Goal: Contribute content: Add original content to the website for others to see

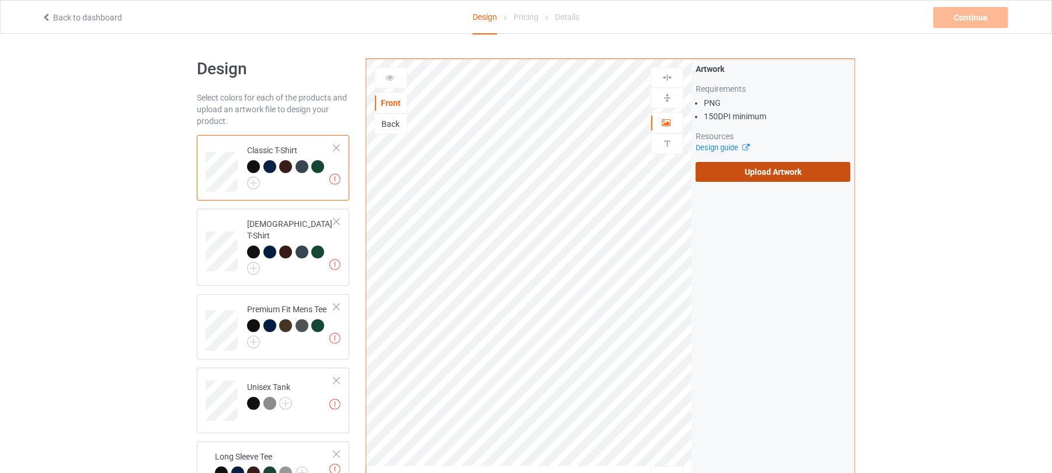
click at [791, 167] on label "Upload Artwork" at bounding box center [773, 172] width 155 height 20
click at [0, 0] on input "Upload Artwork" at bounding box center [0, 0] width 0 height 0
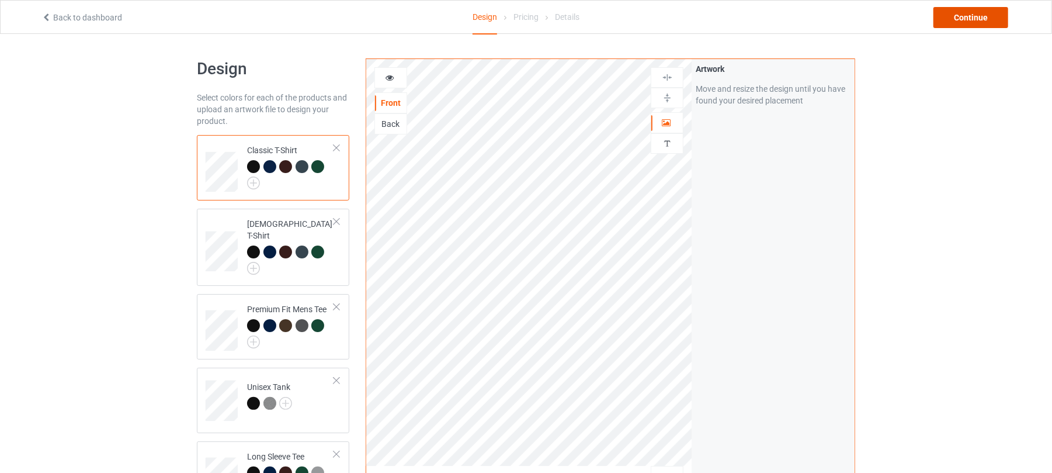
click at [977, 10] on div "Continue" at bounding box center [971, 17] width 75 height 21
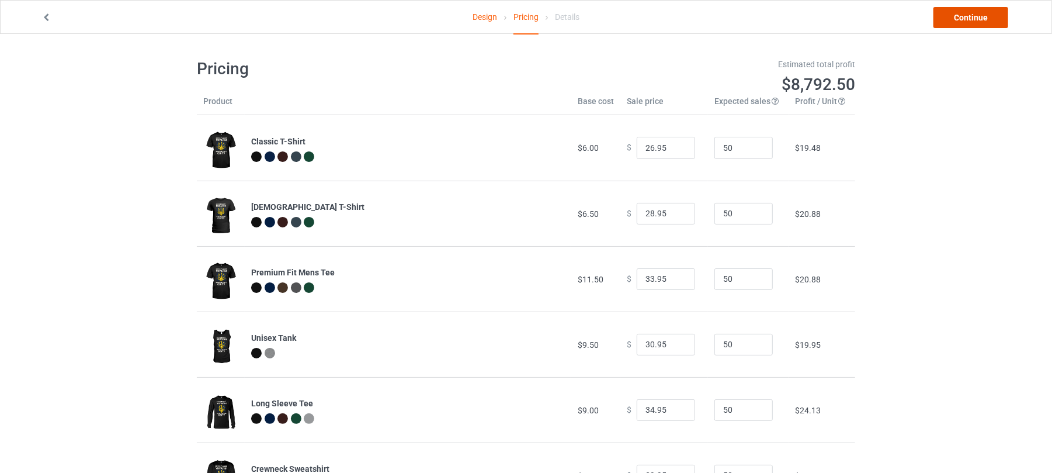
click at [978, 16] on link "Continue" at bounding box center [971, 17] width 75 height 21
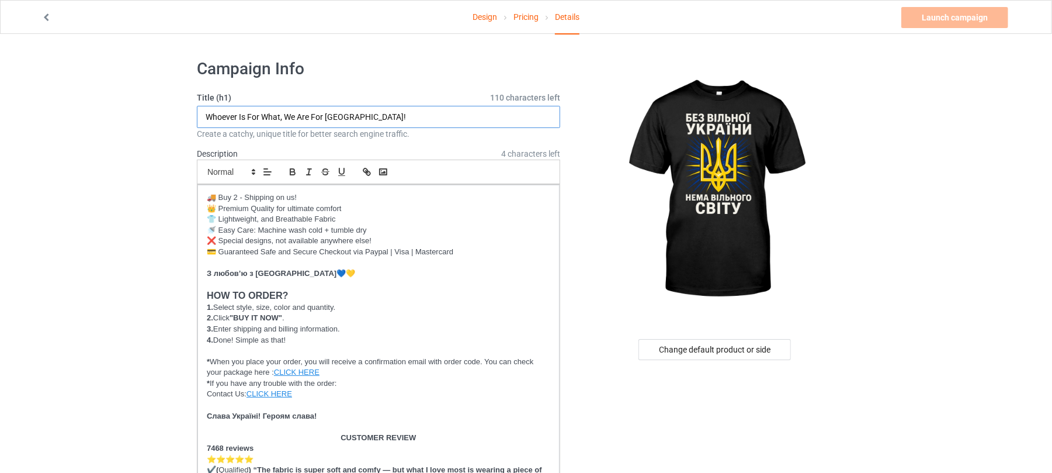
drag, startPoint x: 381, startPoint y: 117, endPoint x: 62, endPoint y: 110, distance: 319.1
paste input "ithout a free Ukraine, there is no free world."
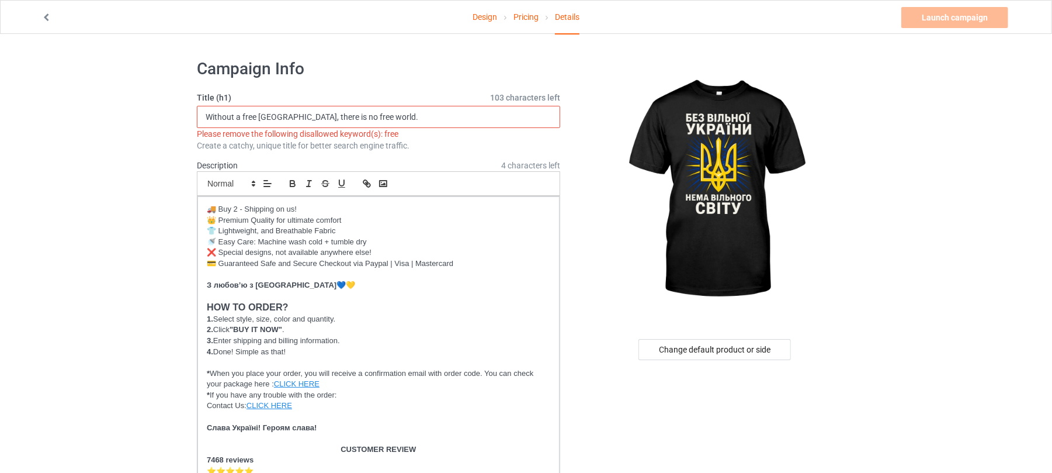
click at [253, 113] on input "Without a free Ukraine, there is no free world." at bounding box center [378, 117] width 363 height 22
click at [409, 115] on input "Without a fre-e Ukraine, there is no free world." at bounding box center [378, 117] width 363 height 22
click at [248, 112] on input "Without a fre-e Ukraine, there is no free world." at bounding box center [378, 117] width 363 height 22
type input "Without a r-e-e Ukraine, there is no free world."
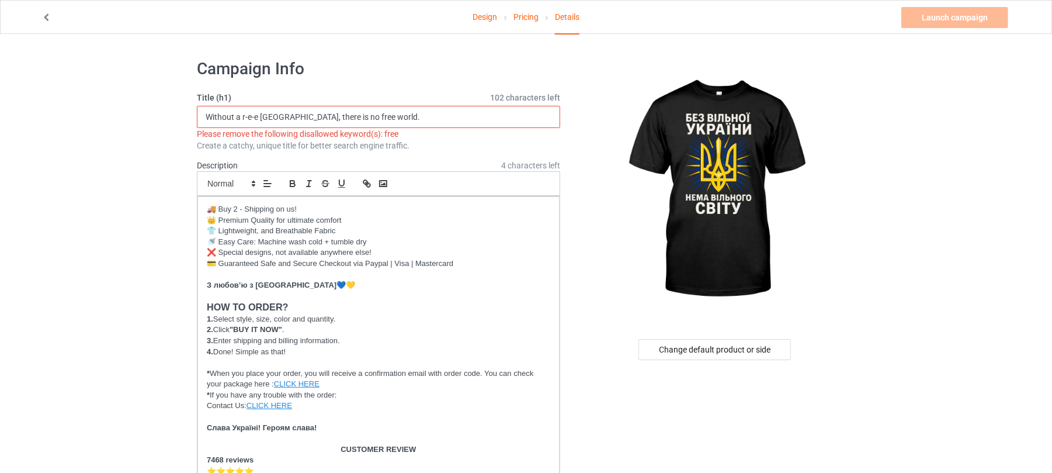
drag, startPoint x: 398, startPoint y: 115, endPoint x: 57, endPoint y: 97, distance: 341.7
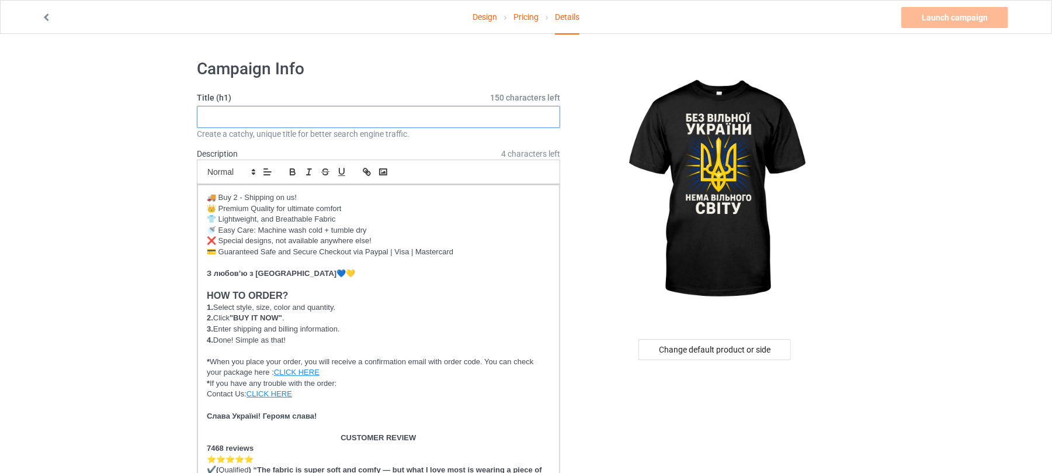
paste input "Without an independent Ukraine, there is no independent world."
click at [244, 116] on input "Without an independent Ukraine, there is no independent world" at bounding box center [378, 117] width 363 height 22
drag, startPoint x: 321, startPoint y: 115, endPoint x: 248, endPoint y: 112, distance: 73.1
click at [248, 112] on input "Without An Independent [GEOGRAPHIC_DATA], There Is No Independent World" at bounding box center [378, 117] width 363 height 22
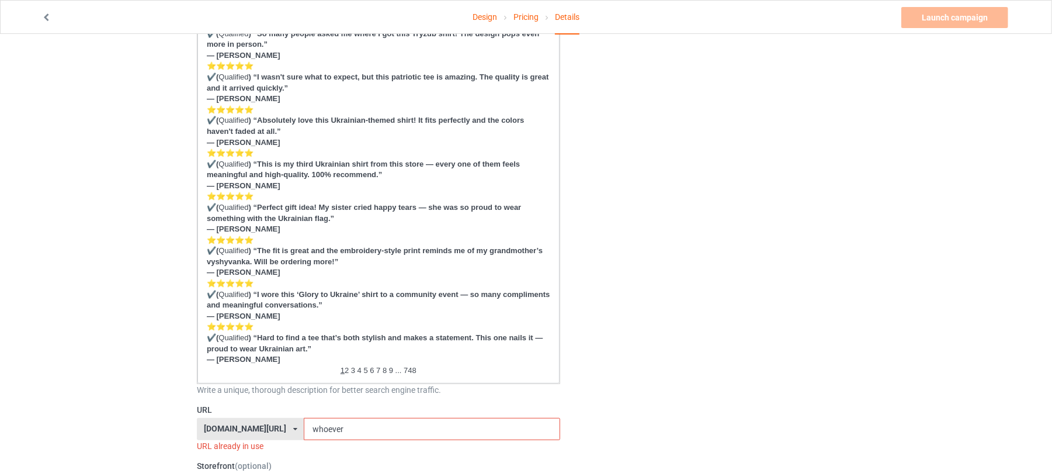
scroll to position [623, 0]
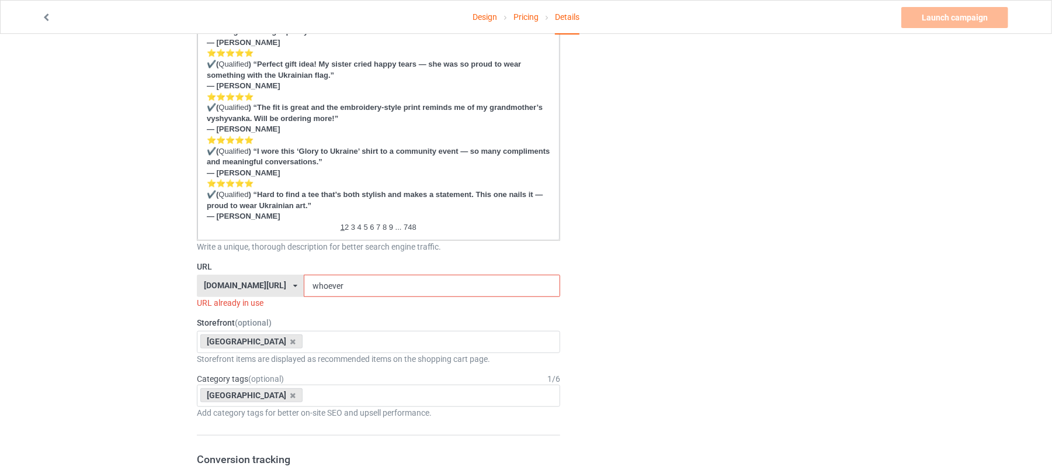
type input "Without An Independent [GEOGRAPHIC_DATA], There Is No Independent World"
drag, startPoint x: 368, startPoint y: 284, endPoint x: 304, endPoint y: 290, distance: 64.0
click at [233, 279] on div "shirtenergy.com/ shirtenergy.com/ teechip.com/ 6273c5abfddeea00434bafb3 587d0d4…" at bounding box center [378, 286] width 363 height 22
paste input "Independent Ukraine"
click at [342, 283] on input "Independent Ukraine" at bounding box center [432, 286] width 256 height 22
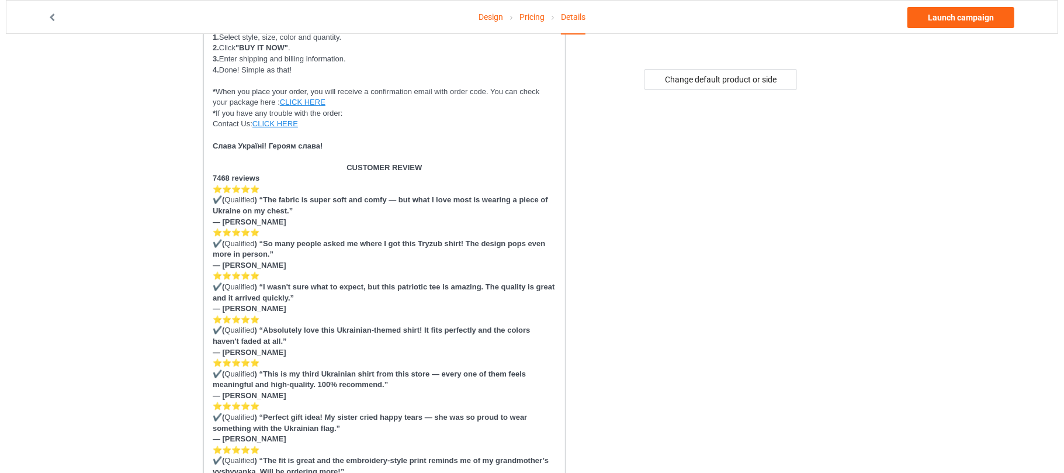
scroll to position [0, 0]
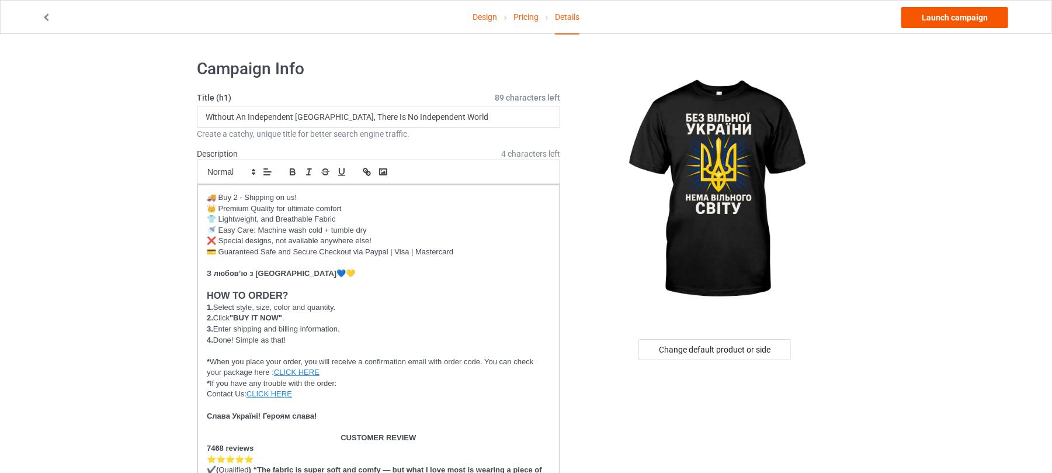
type input "independent-[GEOGRAPHIC_DATA]"
click at [940, 16] on link "Launch campaign" at bounding box center [955, 17] width 107 height 21
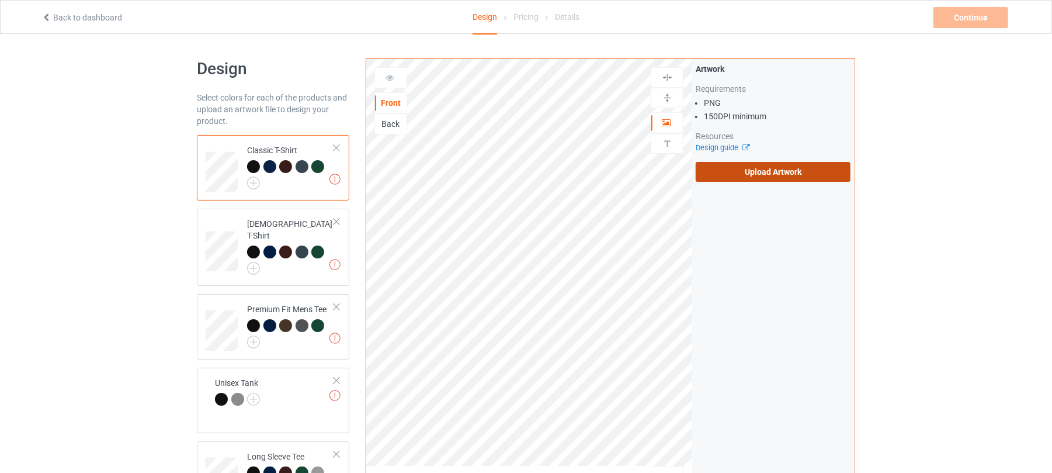
click at [809, 166] on label "Upload Artwork" at bounding box center [773, 172] width 155 height 20
click at [0, 0] on input "Upload Artwork" at bounding box center [0, 0] width 0 height 0
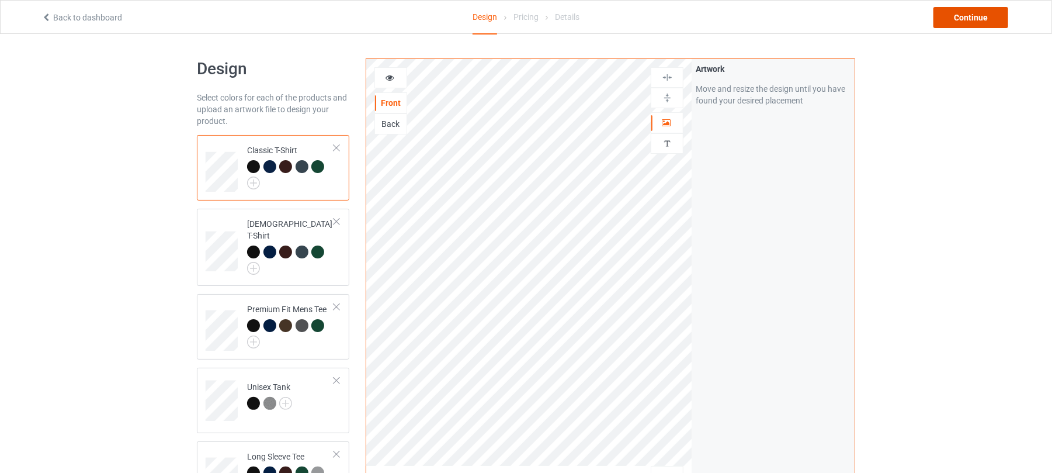
click at [982, 15] on div "Continue" at bounding box center [971, 17] width 75 height 21
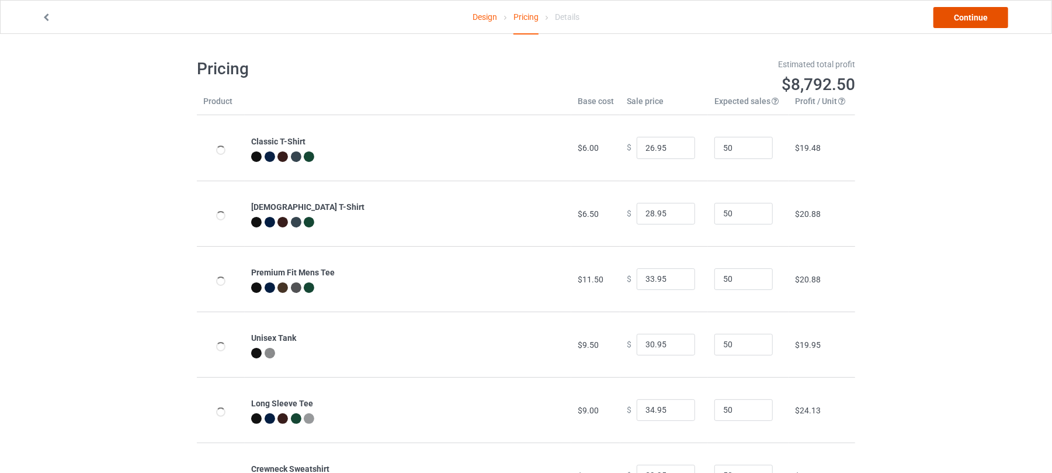
click at [998, 18] on link "Continue" at bounding box center [971, 17] width 75 height 21
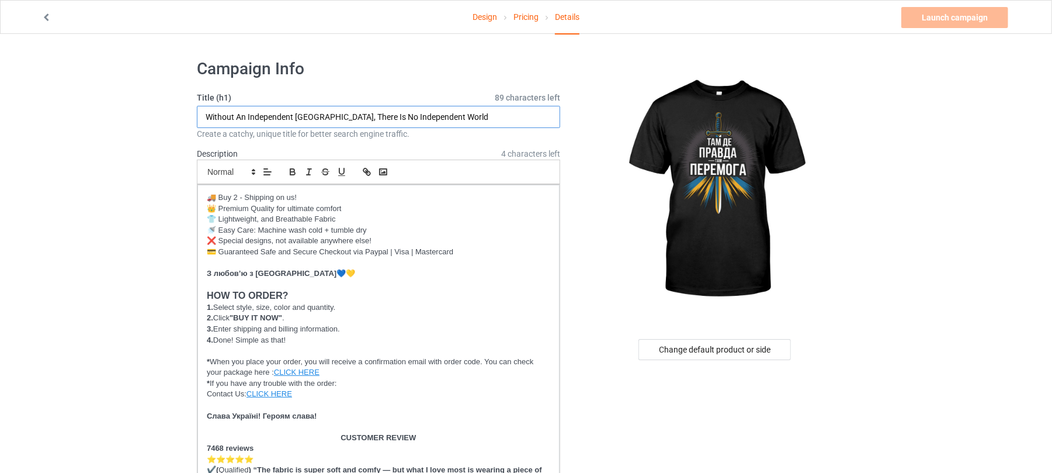
drag, startPoint x: 456, startPoint y: 117, endPoint x: 110, endPoint y: 140, distance: 346.7
paste input "here there is truth, there is victory"
click at [234, 115] on input "Where there is truth, there is victory" at bounding box center [378, 117] width 363 height 22
drag, startPoint x: 280, startPoint y: 113, endPoint x: 262, endPoint y: 113, distance: 18.1
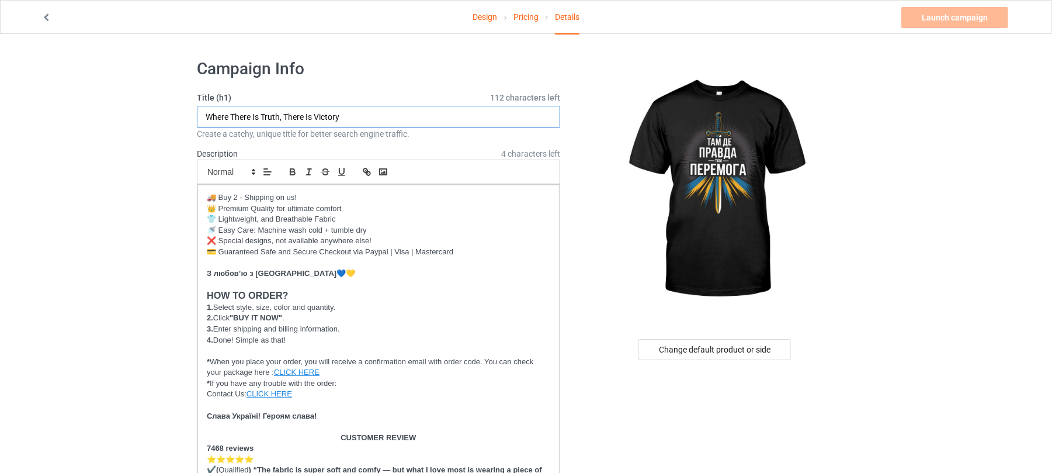
click at [262, 113] on input "Where There Is Truth, There Is Victory" at bounding box center [378, 117] width 363 height 22
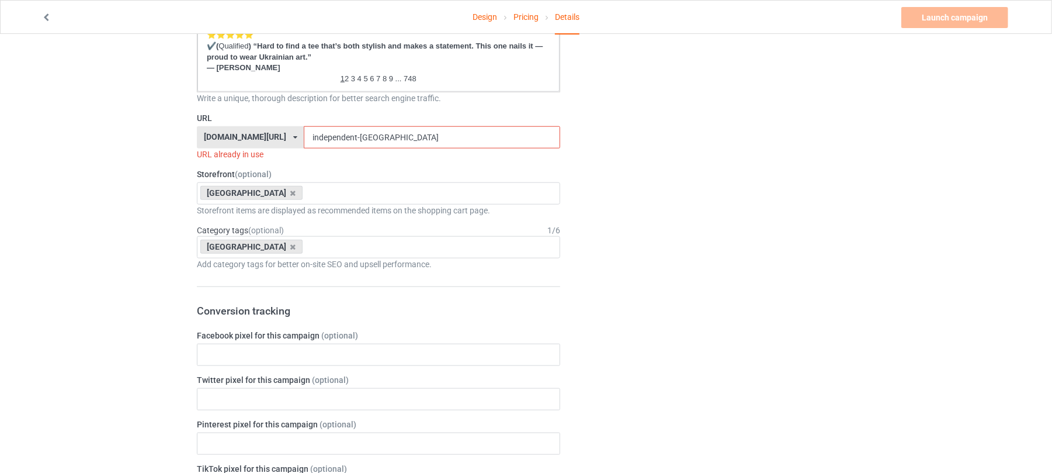
scroll to position [779, 0]
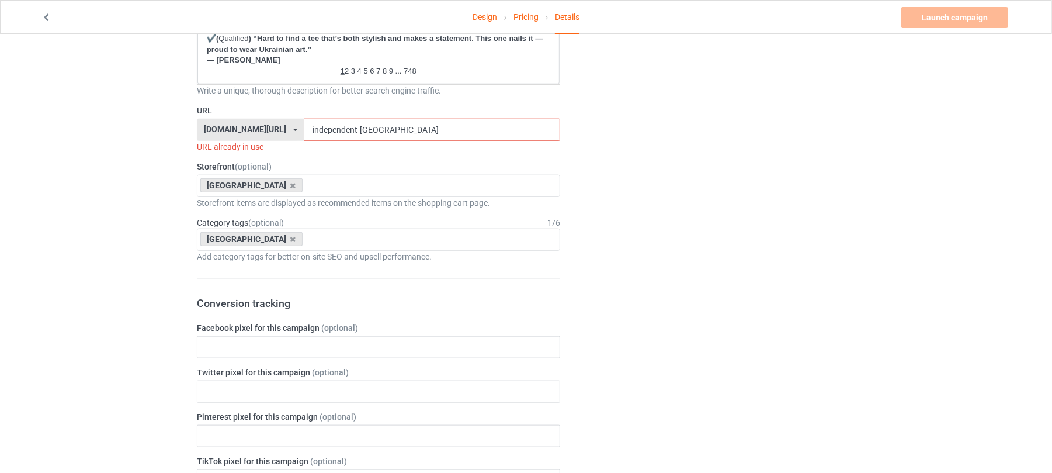
type input "Where There Is Truth, There Is Victory"
drag, startPoint x: 379, startPoint y: 125, endPoint x: 279, endPoint y: 152, distance: 103.5
click at [236, 120] on div "[DOMAIN_NAME][URL] [DOMAIN_NAME][URL] [DOMAIN_NAME][URL] 6273c5abfddeea00434baf…" at bounding box center [378, 130] width 363 height 22
paste input "Truth"
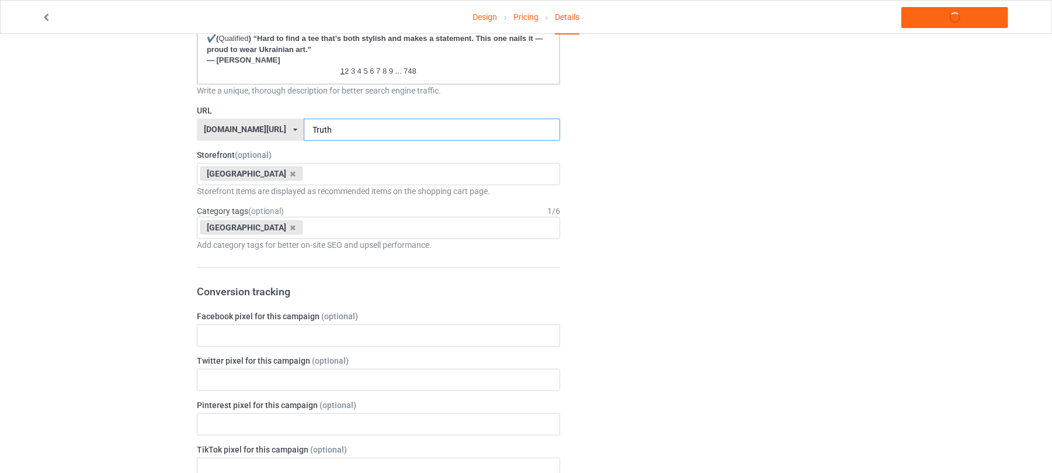
click at [304, 131] on input "Truth" at bounding box center [432, 130] width 256 height 22
type input "truth"
click at [726, 241] on div "Change default product or side" at bounding box center [716, 175] width 295 height 1808
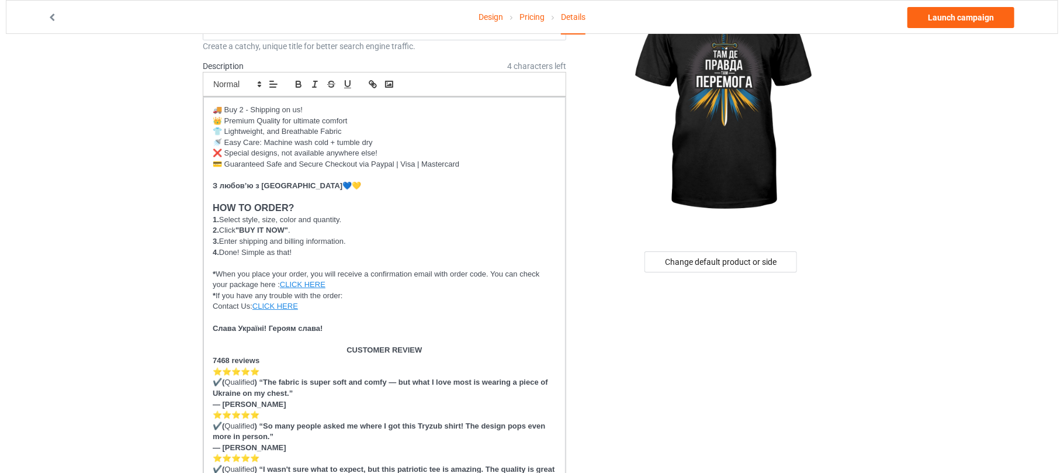
scroll to position [0, 0]
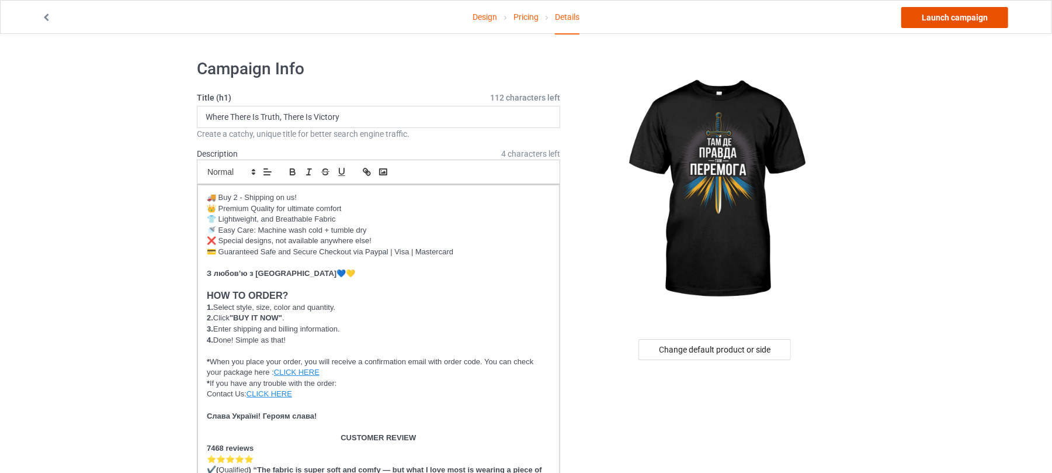
click at [933, 15] on link "Launch campaign" at bounding box center [955, 17] width 107 height 21
